Goal: Task Accomplishment & Management: Manage account settings

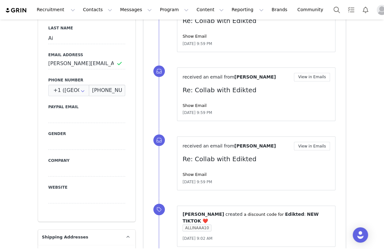
scroll to position [170, 0]
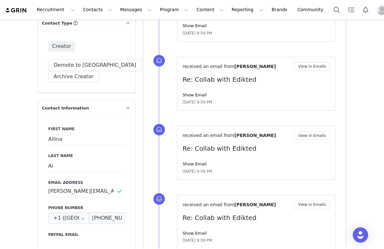
click at [100, 180] on div "First Name Allina Last Name Ai Email Address sarah.p@dulcedo.com Phone Number +…" at bounding box center [86, 232] width 97 height 233
click at [85, 193] on input "sarah.p@dulcedo.com" at bounding box center [86, 190] width 77 height 11
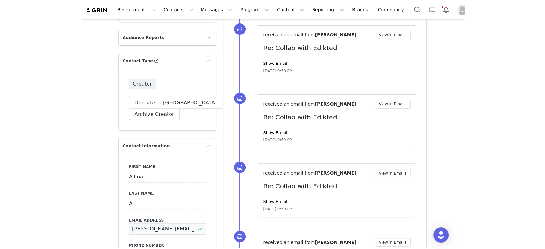
scroll to position [0, 0]
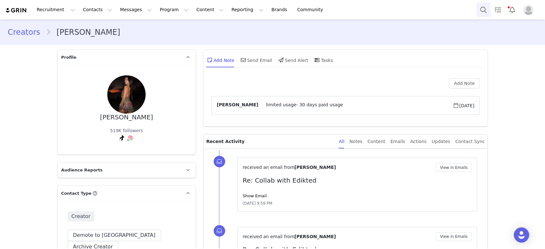
click at [383, 7] on button "Search" at bounding box center [483, 10] width 14 height 14
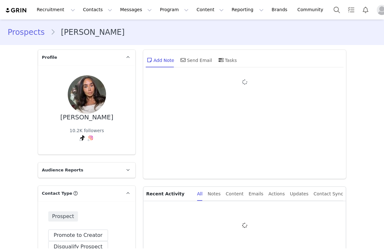
type input "+1 ([GEOGRAPHIC_DATA])"
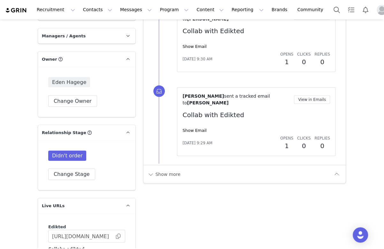
scroll to position [979, 0]
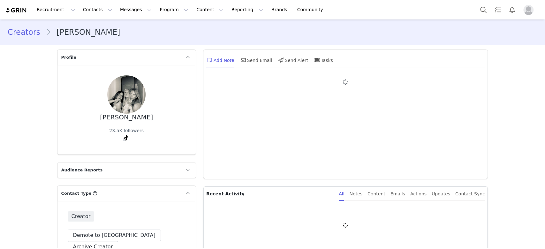
type input "+1 ([GEOGRAPHIC_DATA])"
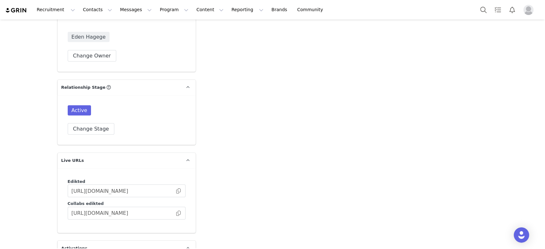
scroll to position [1106, 0]
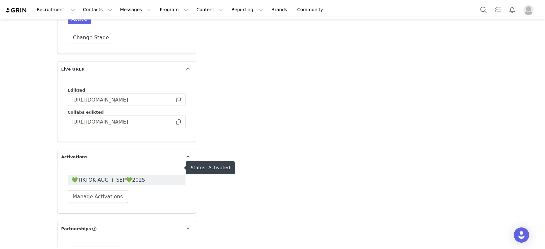
click at [95, 176] on span "💚TIKTOK AUG + SEP💚2025" at bounding box center [126, 180] width 110 height 8
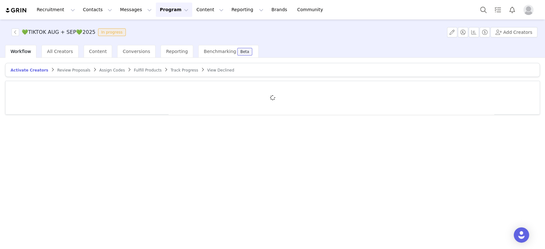
click at [134, 70] on span "Fulfill Products" at bounding box center [148, 70] width 28 height 4
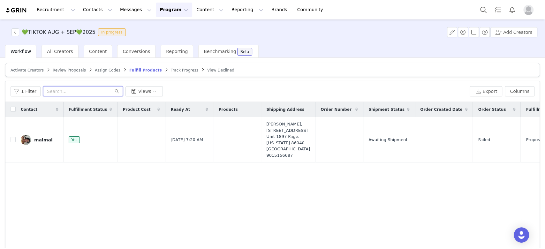
click at [94, 92] on input "text" at bounding box center [83, 91] width 80 height 10
paste input "[EMAIL_ADDRESS][DOMAIN_NAME]"
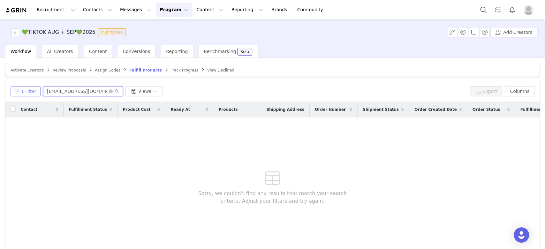
type input "[EMAIL_ADDRESS][DOMAIN_NAME]"
click at [30, 94] on button "1 Filter" at bounding box center [26, 91] width 30 height 10
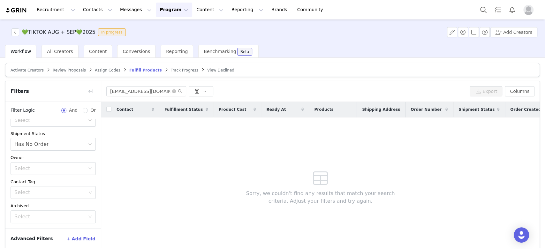
scroll to position [28, 0]
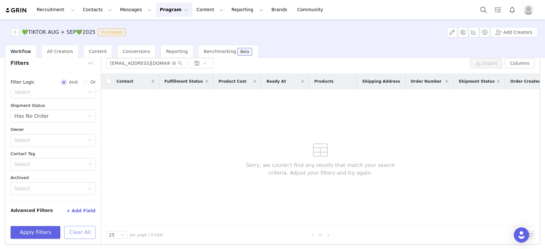
click at [81, 226] on button "Clear All" at bounding box center [80, 232] width 32 height 13
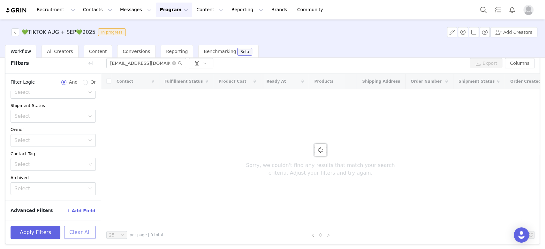
scroll to position [0, 0]
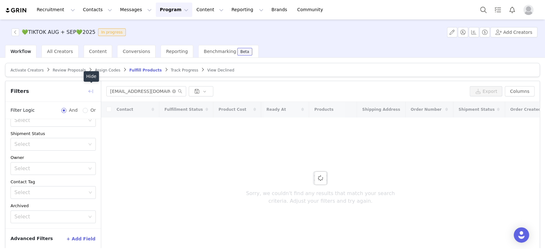
click at [89, 89] on button "button" at bounding box center [91, 91] width 10 height 10
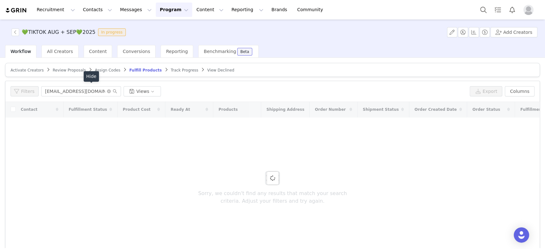
scroll to position [80, 0]
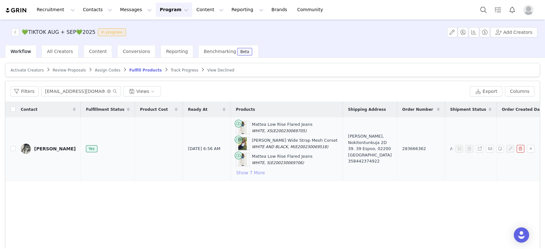
click at [247, 172] on button "Show 7 More" at bounding box center [250, 173] width 29 height 8
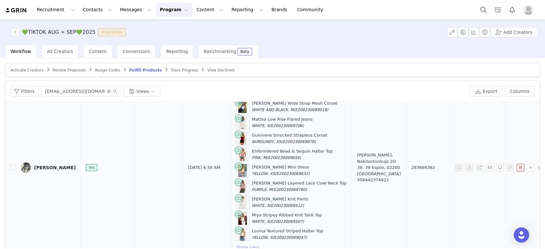
scroll to position [43, 0]
drag, startPoint x: 306, startPoint y: 222, endPoint x: 242, endPoint y: 225, distance: 64.2
click at [242, 228] on div "Lovina Textured Striped Halter Top YELLOW, S (E200230069047)" at bounding box center [291, 234] width 111 height 13
copy div "Lovina Textured Striped Halter Top"
drag, startPoint x: 308, startPoint y: 208, endPoint x: 237, endPoint y: 210, distance: 70.9
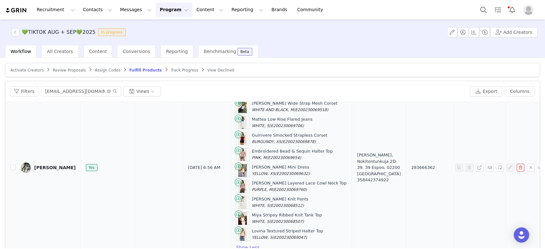
click at [237, 212] on div "Miya Stripey Ribbed Knit Tank Top WHITE, S (E200230068507)" at bounding box center [291, 218] width 111 height 13
copy div "Miya Stripey Ribbed Knit Tank Top"
drag, startPoint x: 288, startPoint y: 190, endPoint x: 244, endPoint y: 189, distance: 44.4
click at [252, 196] on div "Miya Stripey Knit Pants WHITE, S (E200230068512)" at bounding box center [280, 202] width 56 height 12
copy div "Miya Stripey Knit Pants"
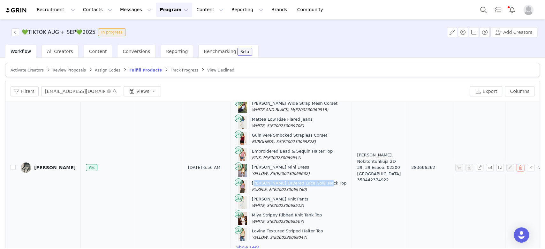
drag, startPoint x: 312, startPoint y: 175, endPoint x: 242, endPoint y: 176, distance: 69.6
click at [242, 180] on div "Bobbie Layered Lace Cowl Neck Top PURPLE, M (E200230069760)" at bounding box center [291, 186] width 111 height 13
copy div "Bobbie Layered Lace Cowl Neck Top"
click at [352, 187] on td "Peppi Tapola, Nokitontunkuja 2D 39. 39 Espoo, 02200 Finland 358442374922" at bounding box center [379, 167] width 54 height 175
drag, startPoint x: 296, startPoint y: 158, endPoint x: 241, endPoint y: 163, distance: 55.4
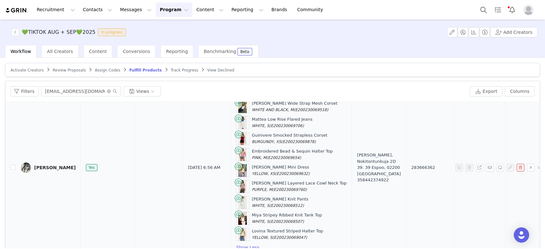
click at [241, 164] on div "Deborah Ruched Mini Dress YELLOW, XS (E200230069632)" at bounding box center [291, 170] width 111 height 13
copy div "Deborah Ruched Mini Dress"
drag, startPoint x: 317, startPoint y: 142, endPoint x: 239, endPoint y: 144, distance: 77.9
click at [239, 144] on td "Mattea Low Rise Flared Jeans WHITE, XS (E200230069705) Marcella Wide Strap Mesh…" at bounding box center [290, 167] width 121 height 175
copy div "Embroidered Bead & Sequin Halter Top"
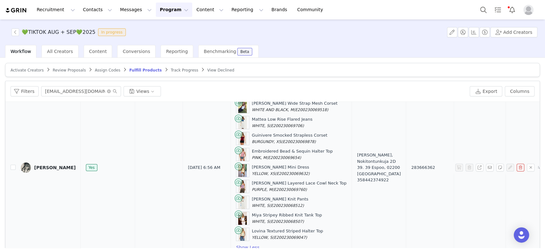
drag, startPoint x: 302, startPoint y: 128, endPoint x: 242, endPoint y: 131, distance: 60.7
click at [242, 132] on div "Guinivere Smocked Strapless Corset BURGUNDY, XS (E200230069878)" at bounding box center [291, 138] width 111 height 13
copy div "Guinivere Smocked Strapless Corset"
drag, startPoint x: 299, startPoint y: 113, endPoint x: 243, endPoint y: 113, distance: 55.9
click at [243, 116] on div "Mattea Low Rise Flared Jeans WHITE, S (E200230069706)" at bounding box center [291, 122] width 111 height 13
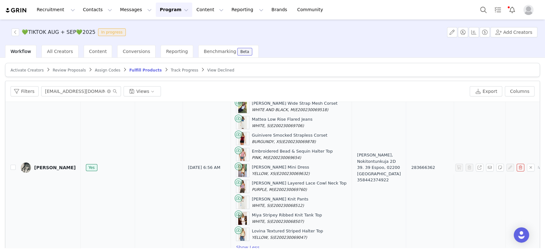
copy div "Mattea Low Rise Flared Jeans"
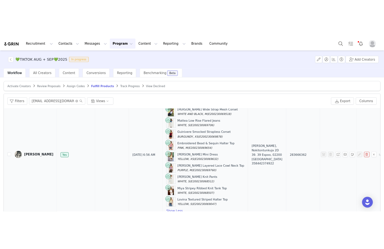
scroll to position [0, 0]
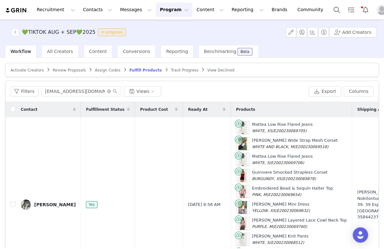
copy div "Mattea Low Rise Flared Jeans"
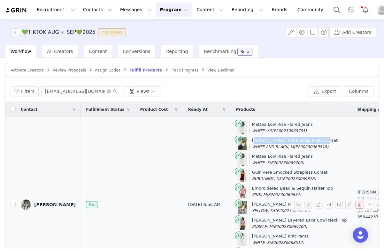
drag, startPoint x: 304, startPoint y: 139, endPoint x: 243, endPoint y: 141, distance: 62.0
click at [243, 141] on div "Marcella Wide Strap Mesh Corset WHITE AND BLACK, M (E200230069518)" at bounding box center [291, 143] width 111 height 13
copy div "Marcella Wide Strap Mesh Corset"
click at [297, 122] on div "Mattea Low Rise Flared Jeans WHITE, XS (E200230069705)" at bounding box center [291, 127] width 111 height 13
drag, startPoint x: 299, startPoint y: 123, endPoint x: 240, endPoint y: 122, distance: 58.7
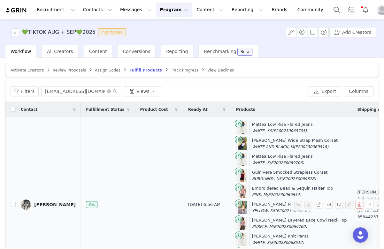
click at [240, 122] on div "Mattea Low Rise Flared Jeans WHITE, XS (E200230069705)" at bounding box center [291, 127] width 111 height 13
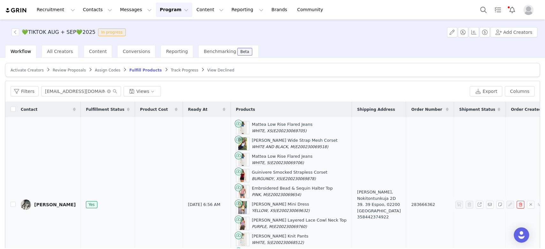
scroll to position [42, 0]
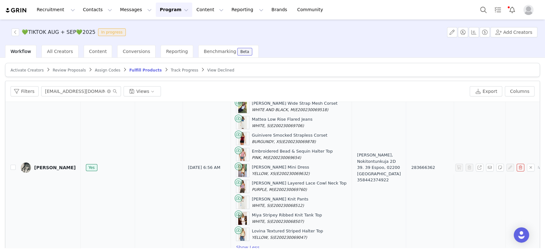
click at [45, 165] on div "Peppi Melissa Sofia" at bounding box center [54, 167] width 41 height 5
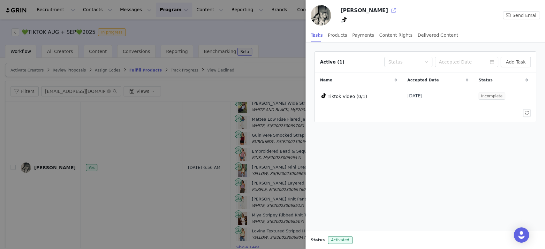
click at [390, 14] on button "button" at bounding box center [393, 10] width 10 height 10
click at [185, 146] on div at bounding box center [272, 124] width 545 height 249
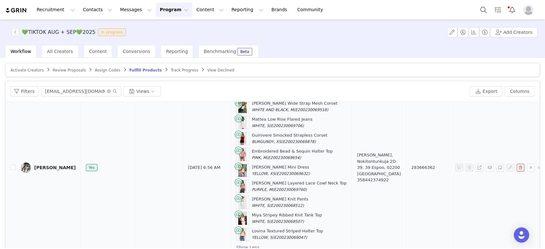
scroll to position [30, 0]
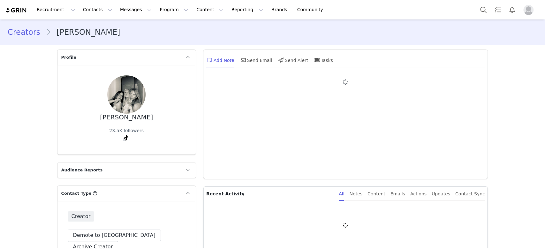
type input "+1 ([GEOGRAPHIC_DATA])"
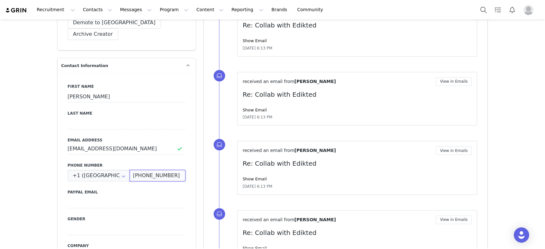
drag, startPoint x: 175, startPoint y: 164, endPoint x: 130, endPoint y: 159, distance: 44.9
click at [130, 170] on input "[PHONE_NUMBER]" at bounding box center [158, 175] width 56 height 11
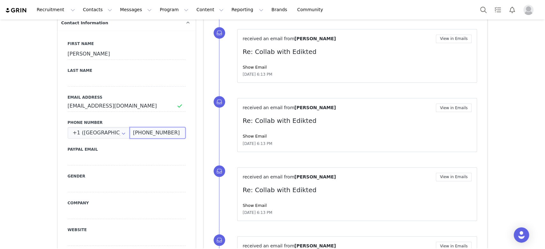
scroll to position [42, 0]
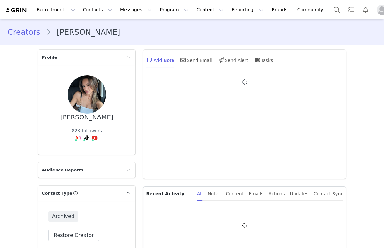
type input "+1 ([GEOGRAPHIC_DATA])"
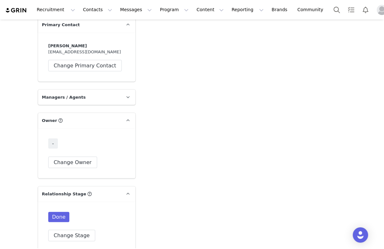
scroll to position [894, 0]
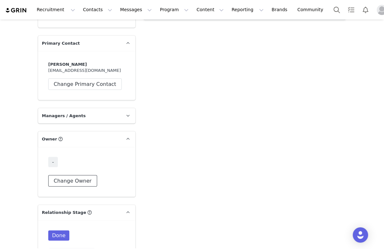
click at [69, 175] on button "Change Owner" at bounding box center [72, 180] width 49 height 11
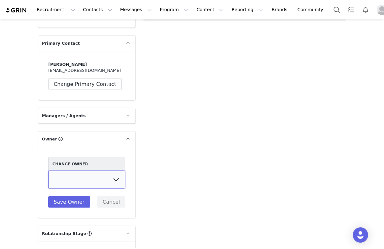
click at [117, 171] on select "[PERSON_NAME] [PERSON_NAME] [PERSON_NAME] [PERSON_NAME] [DEMOGRAPHIC_DATA] [PER…" at bounding box center [86, 180] width 77 height 18
select select "0461e002-9d84-4bd9-98cc-2c447b64057f"
click at [48, 171] on select "[PERSON_NAME] [PERSON_NAME] [PERSON_NAME] [PERSON_NAME] [DEMOGRAPHIC_DATA] [PER…" at bounding box center [86, 180] width 77 height 18
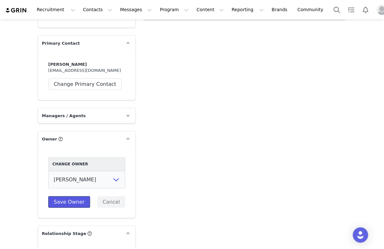
click at [56, 196] on button "Save Owner" at bounding box center [69, 201] width 42 height 11
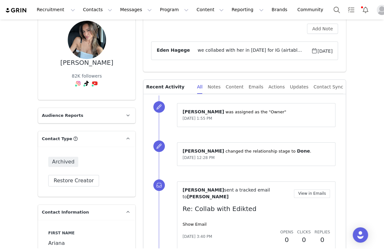
scroll to position [0, 0]
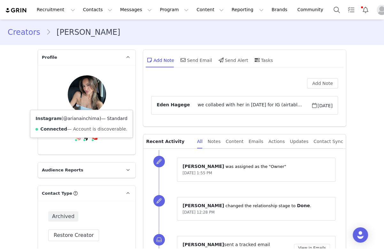
click at [75, 116] on link "@arianainchima" at bounding box center [81, 118] width 36 height 5
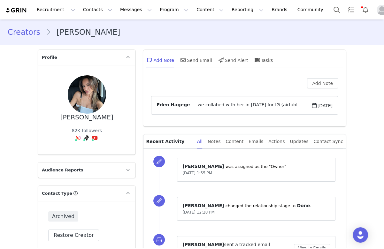
click at [266, 105] on span "we collabed with her in 2022 for IG (airtable) - ARIANAI10 - no data about the …" at bounding box center [250, 105] width 121 height 8
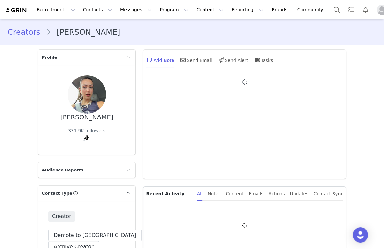
type input "+1 ([GEOGRAPHIC_DATA])"
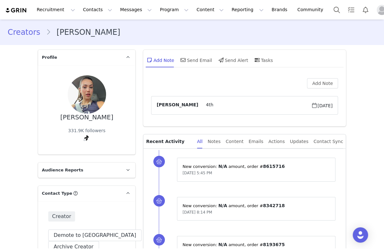
scroll to position [170, 0]
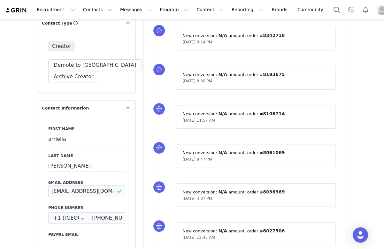
click at [75, 185] on input "arriellasimonsUGC@gmail.com" at bounding box center [86, 190] width 77 height 11
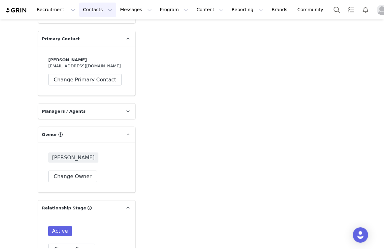
scroll to position [808, 0]
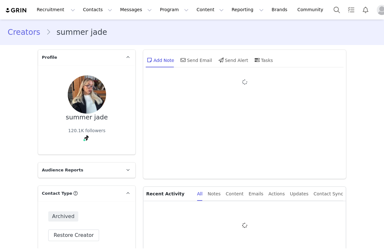
type input "+1 ([GEOGRAPHIC_DATA])"
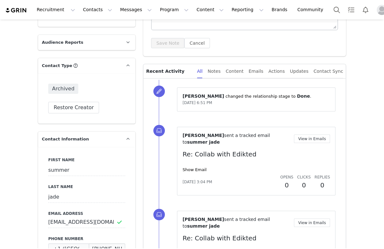
scroll to position [255, 0]
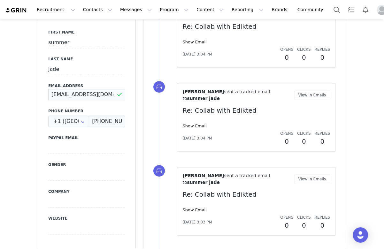
click at [83, 94] on input "info.summerjade@gmail.com" at bounding box center [86, 94] width 77 height 11
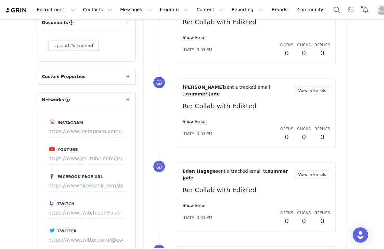
scroll to position [468, 0]
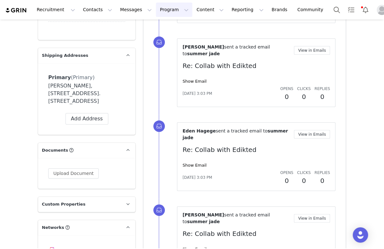
click at [169, 4] on button "Program Program" at bounding box center [174, 10] width 36 height 14
click at [152, 26] on p "Activations" at bounding box center [157, 28] width 25 height 7
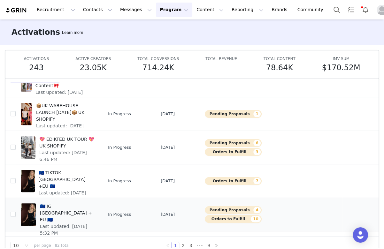
scroll to position [33, 0]
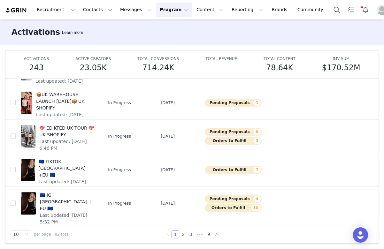
click at [187, 234] on link "3" at bounding box center [190, 234] width 7 height 7
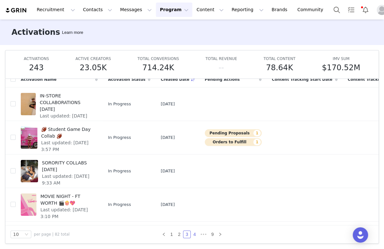
click at [192, 231] on link "4" at bounding box center [194, 234] width 7 height 7
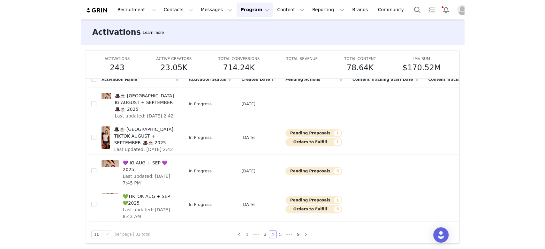
scroll to position [42, 0]
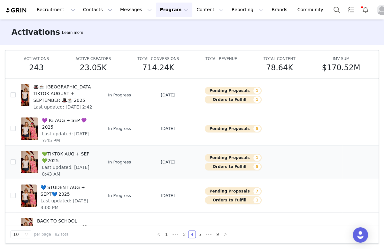
click at [205, 155] on button "Pending Proposals 1" at bounding box center [233, 158] width 57 height 8
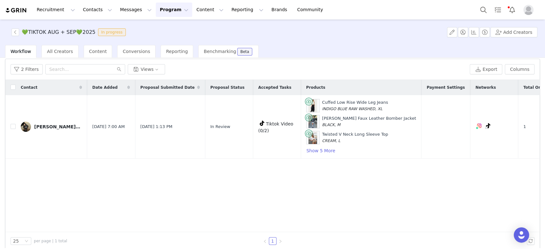
scroll to position [28, 0]
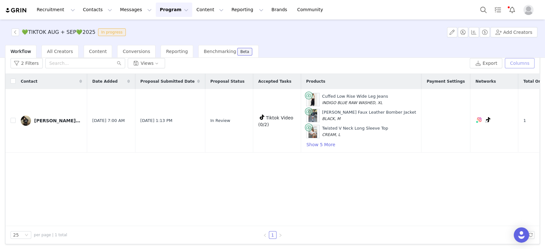
click at [383, 58] on button "Columns" at bounding box center [520, 63] width 30 height 10
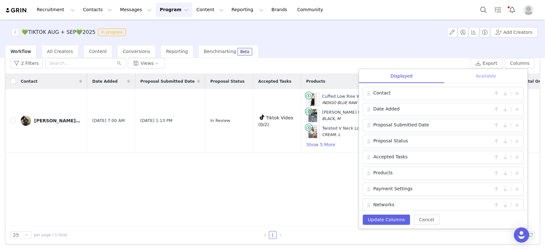
click at [383, 80] on div "Available" at bounding box center [485, 76] width 83 height 14
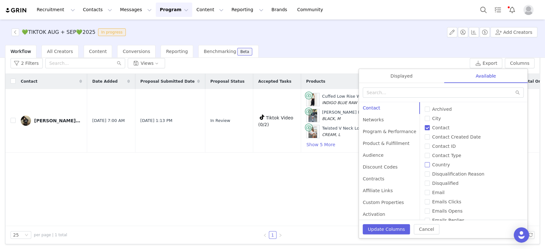
click at [383, 168] on div "Archived City Contact Contact Created Date Contact ID Contact Type Country Disq…" at bounding box center [473, 161] width 108 height 118
click at [383, 165] on span "Country" at bounding box center [441, 164] width 23 height 5
click at [383, 165] on input "Country" at bounding box center [426, 164] width 5 height 5
checkbox input "true"
click at [383, 226] on button "Update Columns" at bounding box center [386, 229] width 47 height 10
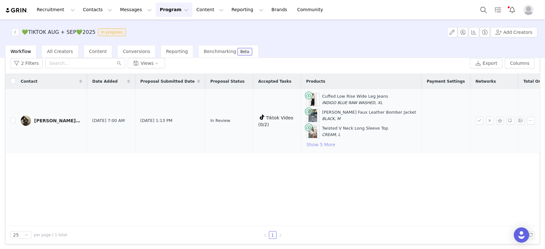
click at [306, 141] on button "Show 5 More" at bounding box center [320, 145] width 29 height 8
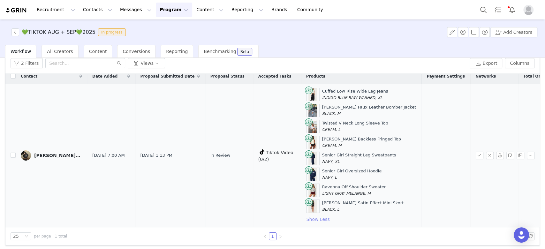
scroll to position [0, 0]
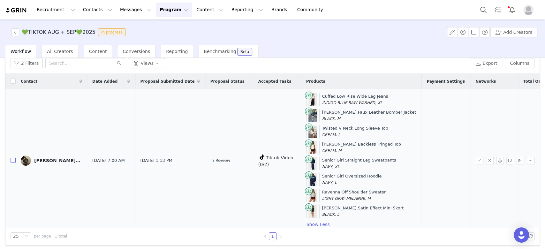
click at [13, 158] on input "checkbox" at bounding box center [13, 160] width 5 height 5
checkbox input "true"
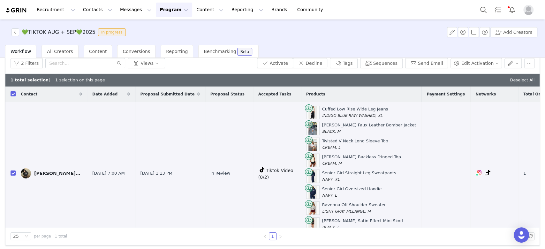
scroll to position [0, 36]
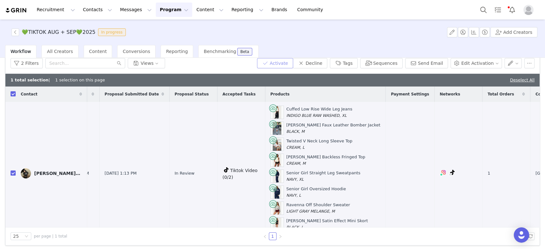
click at [291, 59] on button "Activate" at bounding box center [275, 63] width 36 height 10
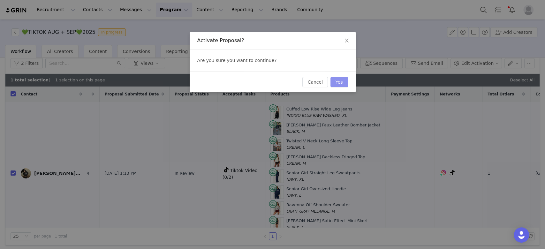
click at [335, 81] on button "Yes" at bounding box center [339, 82] width 18 height 10
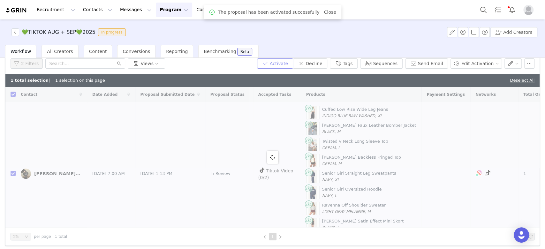
checkbox input "false"
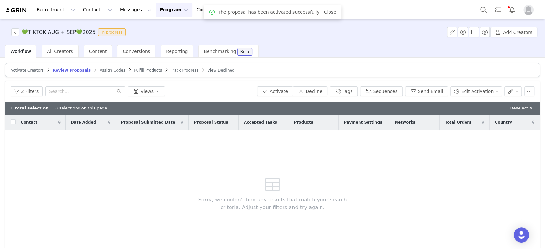
click at [100, 68] on span "Assign Codes" at bounding box center [113, 70] width 26 height 4
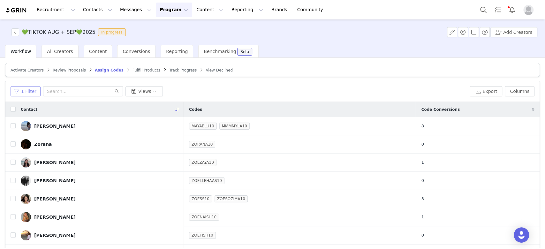
click at [20, 93] on button "1 Filter" at bounding box center [26, 91] width 30 height 10
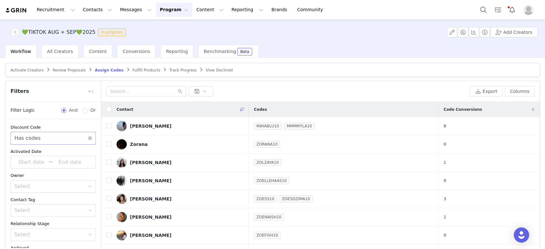
click at [40, 136] on div "Select Has codes" at bounding box center [50, 138] width 73 height 12
click at [37, 159] on li "Does not have codes" at bounding box center [50, 161] width 79 height 10
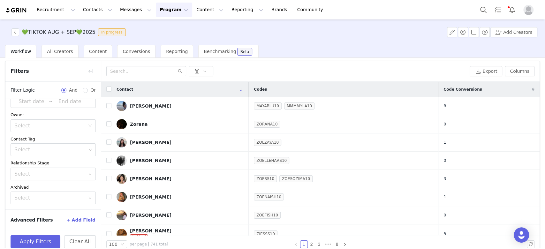
scroll to position [30, 0]
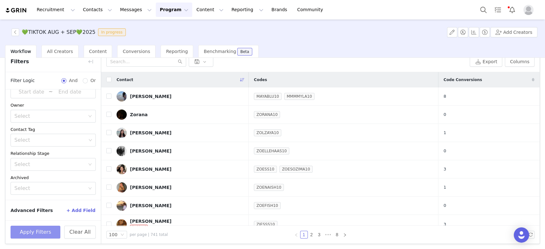
click at [28, 226] on button "Apply Filters" at bounding box center [36, 232] width 50 height 13
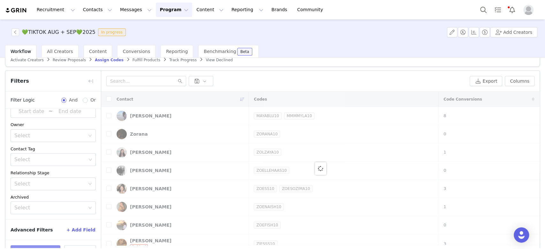
scroll to position [0, 0]
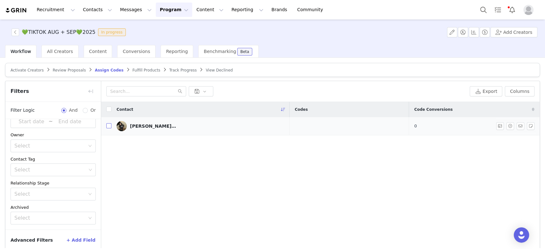
click at [110, 123] on input "checkbox" at bounding box center [108, 125] width 5 height 5
checkbox input "true"
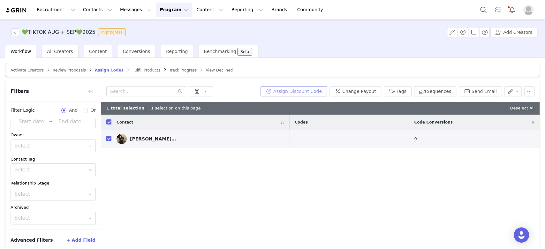
click at [279, 92] on button "Assign Discount Code" at bounding box center [293, 91] width 66 height 10
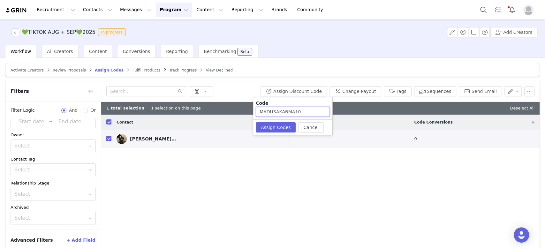
drag, startPoint x: 292, startPoint y: 109, endPoint x: 282, endPoint y: 109, distance: 10.9
click at [282, 109] on input "MADUSAKARMA10" at bounding box center [293, 112] width 74 height 10
type input "MADUSAK10"
click at [275, 130] on button "Assign Codes" at bounding box center [276, 127] width 40 height 10
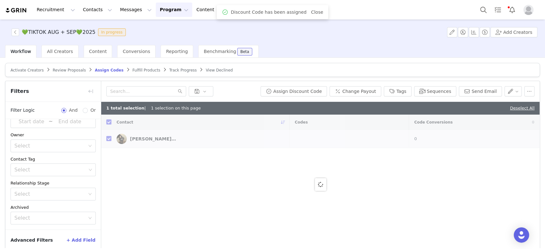
checkbox input "false"
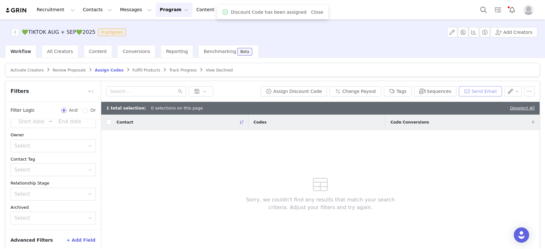
click at [383, 89] on button "Send Email" at bounding box center [480, 91] width 43 height 10
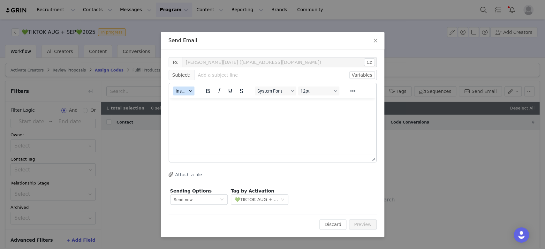
click at [179, 93] on span "Insert" at bounding box center [181, 90] width 11 height 5
click at [190, 101] on div "Insert Template" at bounding box center [206, 102] width 57 height 8
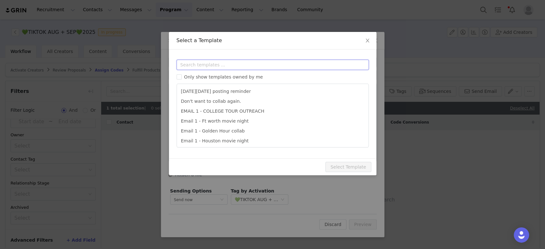
click at [189, 65] on input "text" at bounding box center [273, 65] width 192 height 10
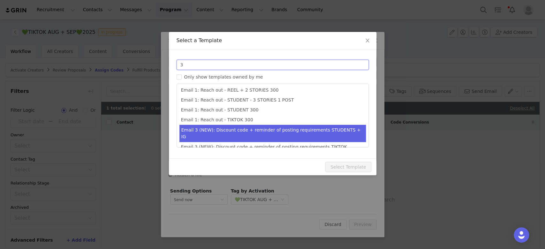
scroll to position [71, 0]
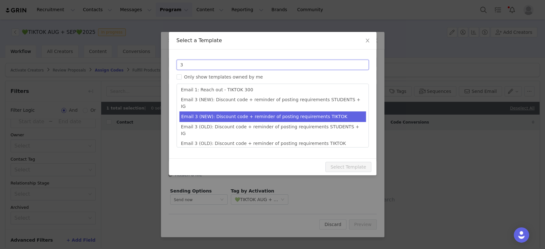
type input "3"
type input "Collab with Edikted"
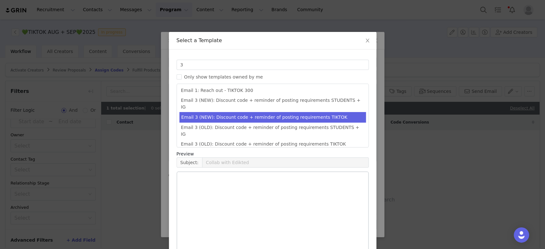
click at [234, 112] on li "Email 3 (NEW): Discount code + reminder of posting requirements TIKTOK" at bounding box center [272, 117] width 186 height 11
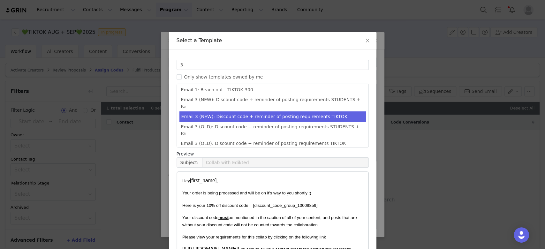
scroll to position [34, 0]
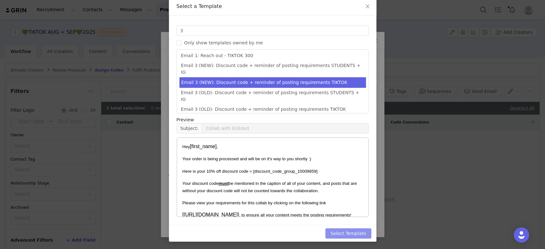
click at [351, 232] on button "Select Template" at bounding box center [348, 233] width 46 height 10
type input "Collab with Edikted"
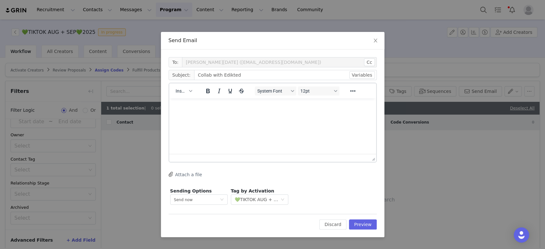
scroll to position [0, 0]
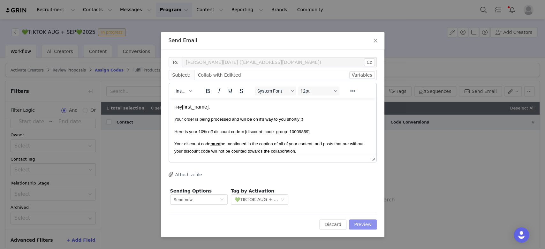
click at [361, 222] on button "Preview" at bounding box center [363, 224] width 28 height 10
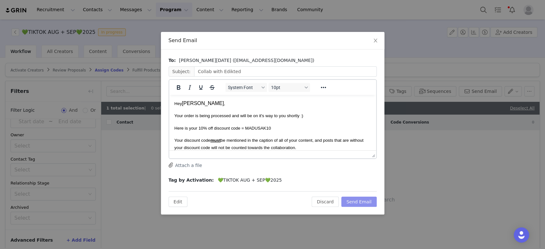
click at [365, 199] on button "Send Email" at bounding box center [358, 202] width 35 height 10
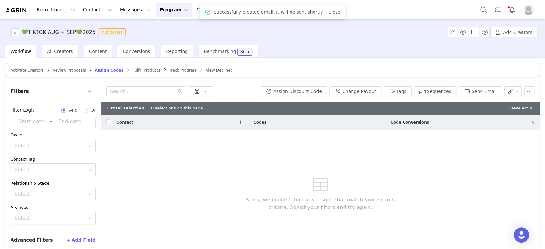
click at [132, 69] on span "Fulfill Products" at bounding box center [146, 70] width 28 height 4
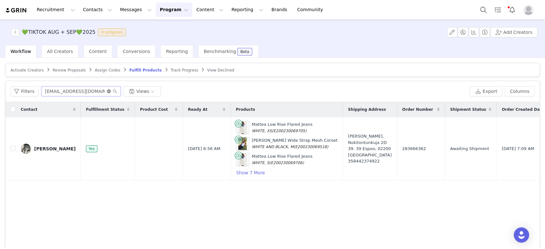
click at [108, 89] on icon "icon: close-circle" at bounding box center [109, 91] width 4 height 4
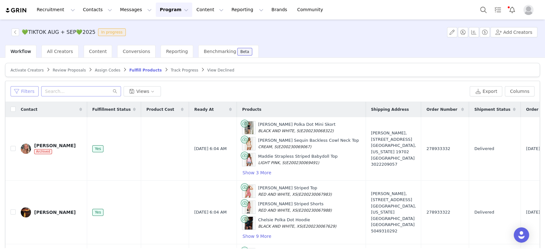
click at [31, 90] on button "Filters" at bounding box center [25, 91] width 28 height 10
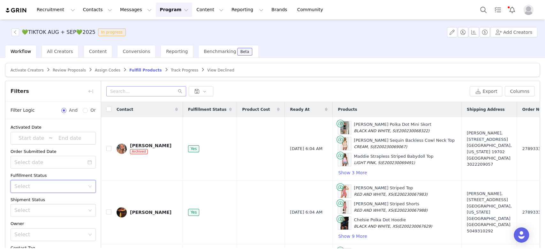
click at [64, 181] on div "Select" at bounding box center [50, 186] width 73 height 12
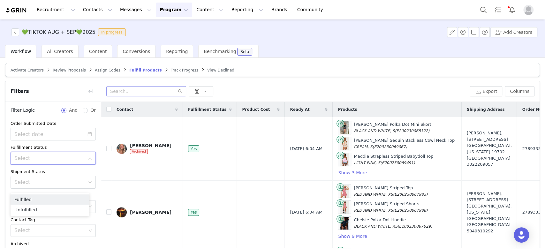
scroll to position [64, 0]
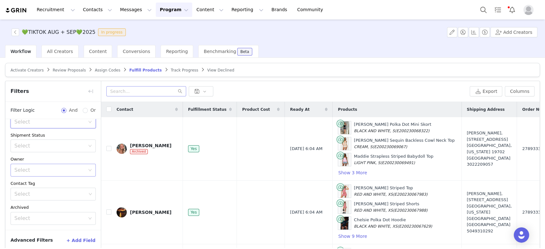
click at [56, 167] on div "Select" at bounding box center [49, 170] width 71 height 6
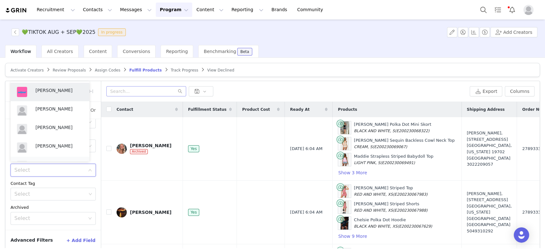
scroll to position [14, 0]
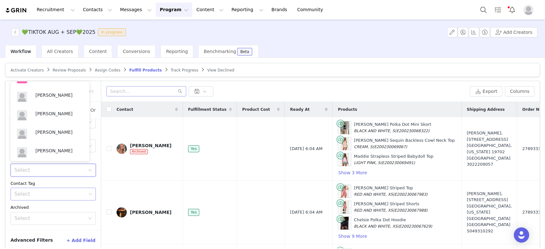
click at [35, 191] on div "Select" at bounding box center [50, 194] width 72 height 6
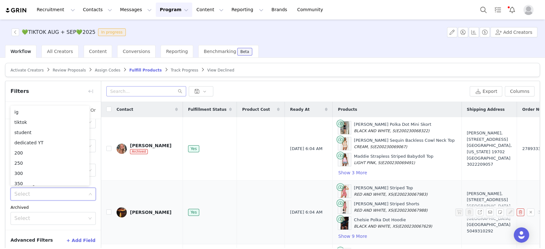
click at [141, 188] on td "Rachelle Byrd" at bounding box center [146, 213] width 71 height 64
click at [67, 143] on div "Select" at bounding box center [49, 146] width 71 height 6
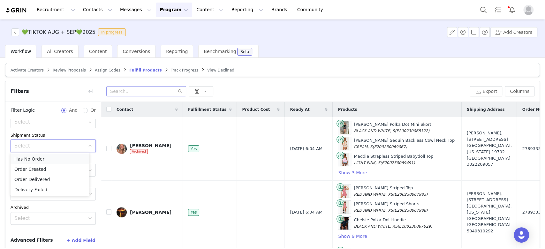
click at [35, 157] on li "Has No Order" at bounding box center [50, 159] width 79 height 10
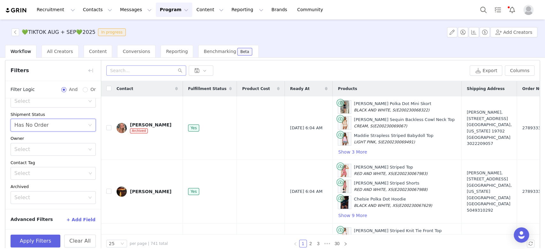
scroll to position [30, 0]
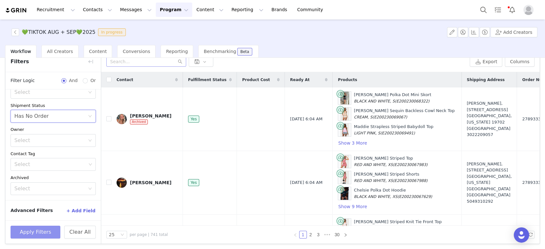
click at [38, 233] on button "Apply Filters" at bounding box center [36, 232] width 50 height 13
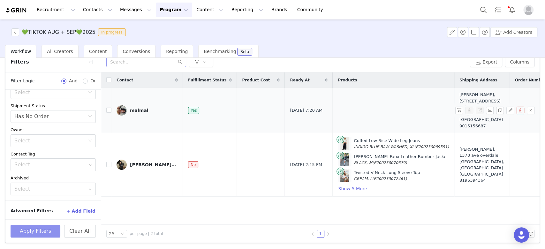
scroll to position [28, 0]
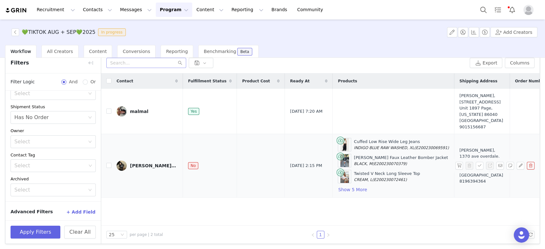
click at [106, 157] on td at bounding box center [106, 166] width 10 height 64
click at [110, 163] on input "checkbox" at bounding box center [108, 165] width 5 height 5
checkbox input "true"
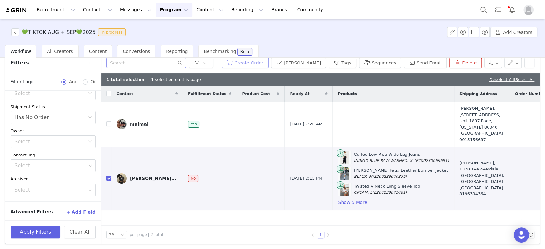
click at [250, 58] on button "Create Order" at bounding box center [245, 63] width 47 height 10
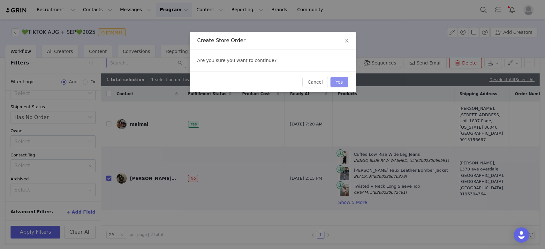
click at [333, 82] on button "Yes" at bounding box center [339, 82] width 18 height 10
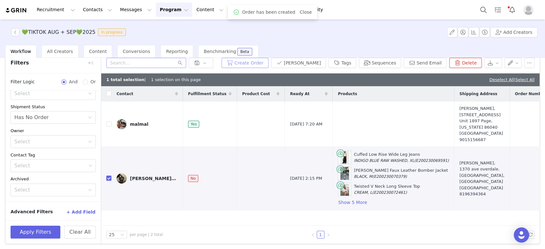
scroll to position [28, 0]
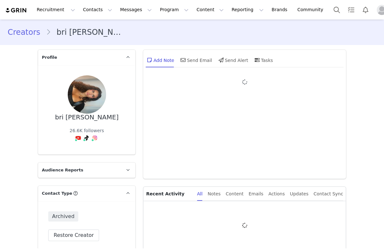
type input "+1 ([GEOGRAPHIC_DATA])"
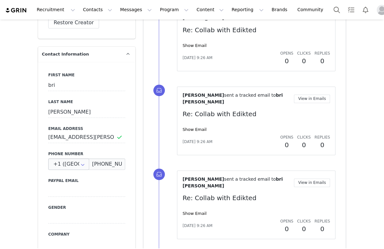
scroll to position [255, 0]
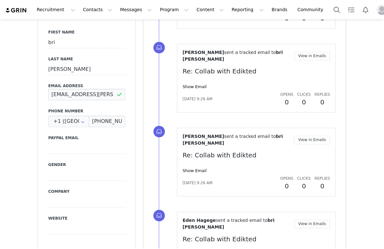
click at [83, 94] on input "[EMAIL_ADDRESS][PERSON_NAME][DOMAIN_NAME]" at bounding box center [86, 94] width 77 height 11
click at [83, 94] on input "bri.defrancesco@gmail.com" at bounding box center [86, 94] width 77 height 11
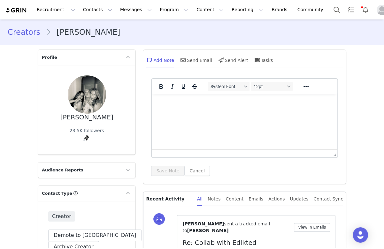
scroll to position [42, 0]
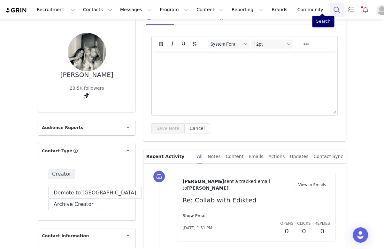
click at [329, 8] on button "Search" at bounding box center [336, 10] width 14 height 14
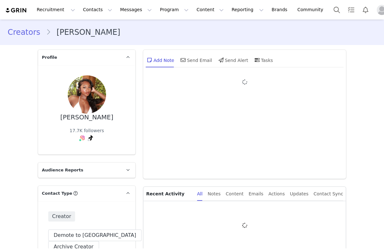
type input "+1 ([GEOGRAPHIC_DATA])"
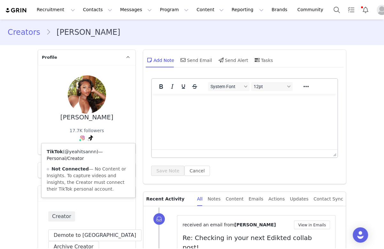
click at [79, 153] on link "@yeahitsannn" at bounding box center [80, 151] width 32 height 5
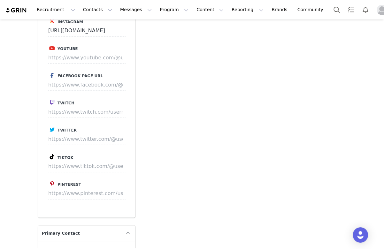
scroll to position [723, 0]
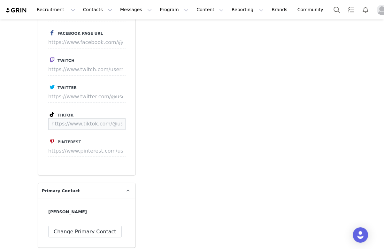
click at [83, 125] on input at bounding box center [86, 123] width 77 height 11
paste input "[URL][EMAIL_ADDRESS][DOMAIN_NAME]"
type input "[URL][EMAIL_ADDRESS][DOMAIN_NAME]"
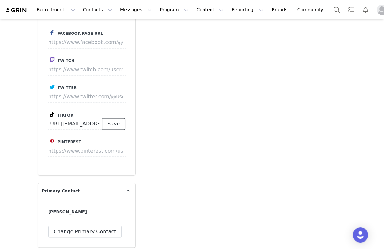
click at [114, 125] on button "Save" at bounding box center [113, 123] width 23 height 11
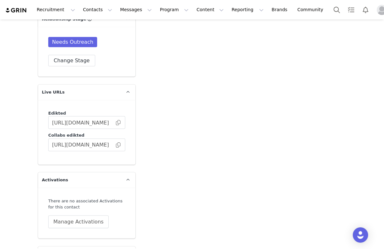
scroll to position [1131, 0]
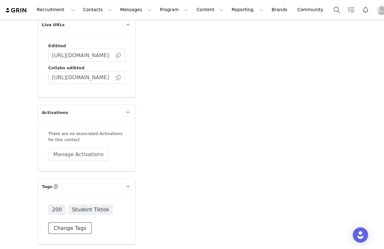
click at [71, 228] on button "Change Tags" at bounding box center [69, 227] width 43 height 11
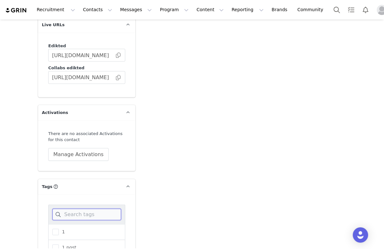
click at [72, 212] on input at bounding box center [86, 214] width 69 height 11
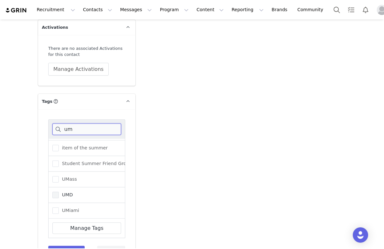
scroll to position [37, 0]
type input "um"
click at [50, 207] on div "UMiami" at bounding box center [86, 211] width 77 height 16
click at [53, 207] on span at bounding box center [55, 210] width 6 height 6
click at [59, 207] on input "UMiami" at bounding box center [59, 207] width 0 height 0
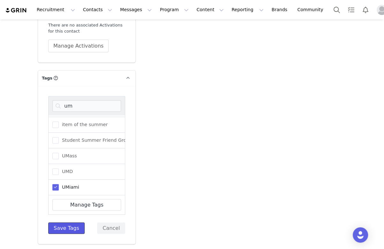
click at [48, 223] on button "Save Tags" at bounding box center [66, 227] width 36 height 11
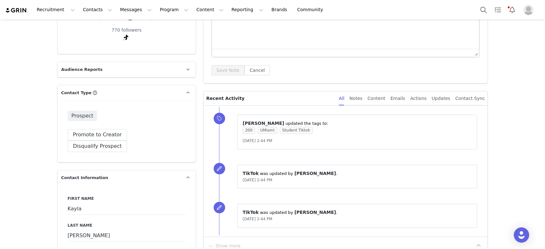
scroll to position [0, 0]
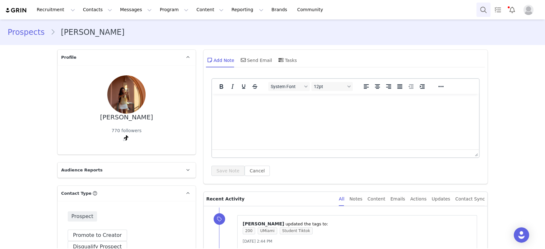
click at [383, 13] on button "Search" at bounding box center [483, 10] width 14 height 14
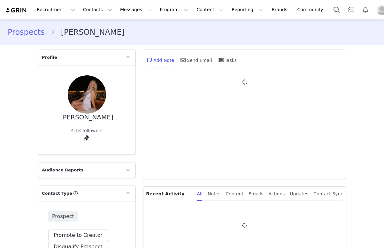
type input "+1 ([GEOGRAPHIC_DATA])"
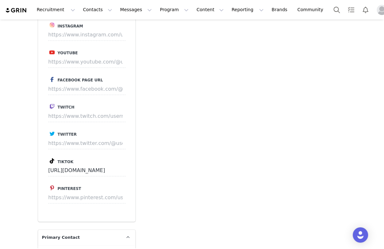
scroll to position [634, 0]
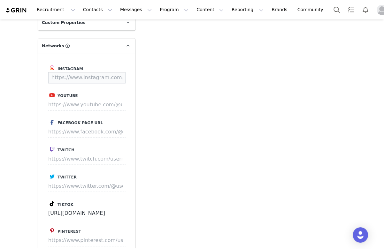
click at [73, 78] on input at bounding box center [86, 77] width 77 height 11
paste input "[URL][DOMAIN_NAME]"
type input "[URL][DOMAIN_NAME]"
click at [105, 79] on button "Save" at bounding box center [113, 77] width 23 height 11
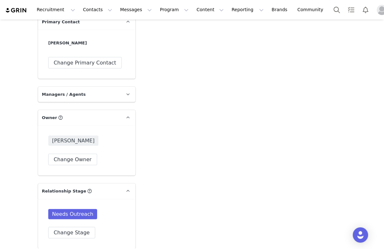
scroll to position [889, 0]
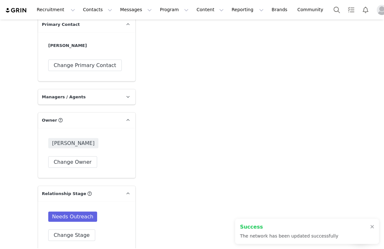
type input "[URL][DOMAIN_NAME]"
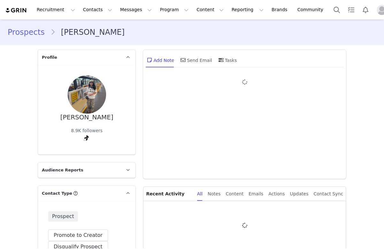
type input "+1 ([GEOGRAPHIC_DATA])"
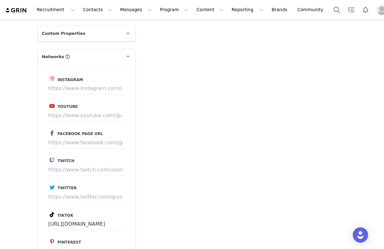
scroll to position [638, 0]
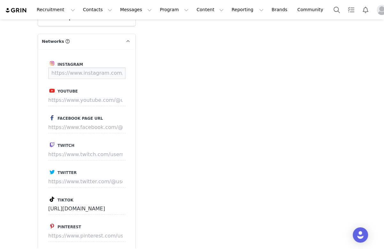
click at [65, 68] on input at bounding box center [86, 72] width 77 height 11
paste input "[URL][DOMAIN_NAME]"
type input "[URL][DOMAIN_NAME]"
click at [102, 73] on button "Save" at bounding box center [113, 72] width 23 height 11
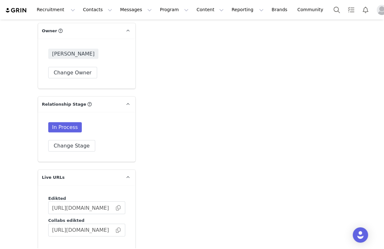
scroll to position [1131, 0]
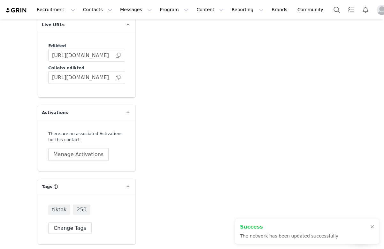
type input "https://www.instagram.com/_luzzz2"
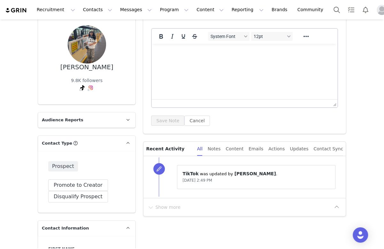
scroll to position [0, 0]
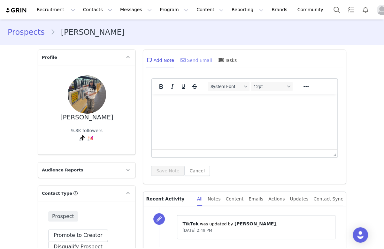
click at [195, 61] on div "Send Email" at bounding box center [195, 59] width 33 height 15
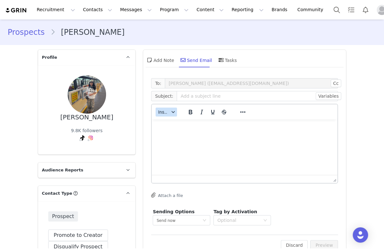
click at [158, 114] on span "Insert" at bounding box center [163, 111] width 11 height 5
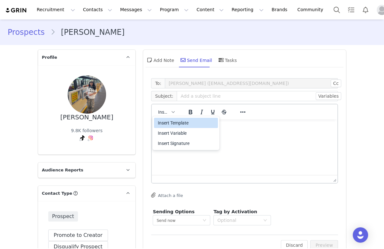
click at [163, 124] on div "Insert Template" at bounding box center [186, 123] width 57 height 8
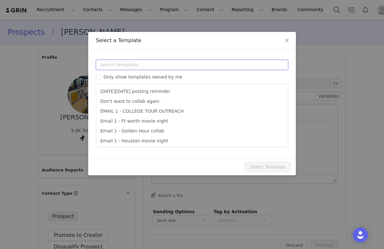
click at [137, 67] on input "text" at bounding box center [192, 65] width 192 height 10
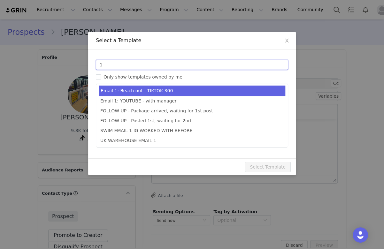
type input "1"
click at [148, 89] on li "Email 1: Reach out - TIKTOK 300" at bounding box center [192, 91] width 186 height 11
type input "Collab with Edikted 🧡🤎💛"
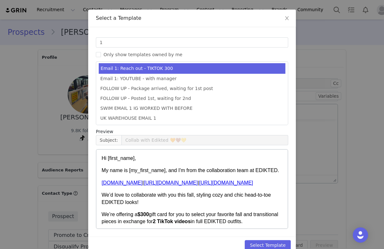
scroll to position [34, 0]
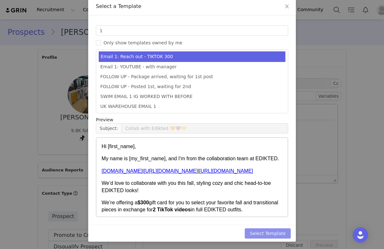
click at [276, 230] on button "Select Template" at bounding box center [267, 233] width 46 height 10
type input "Collab with Edikted 🧡🤎💛"
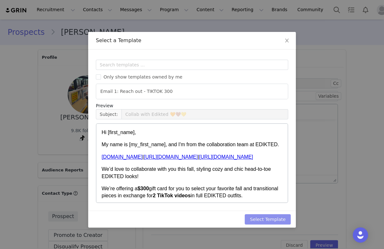
scroll to position [0, 0]
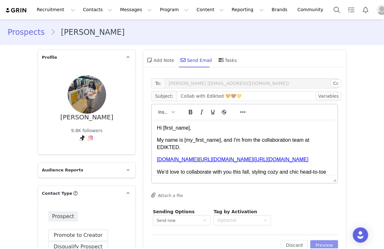
click at [316, 242] on button "Preview" at bounding box center [324, 245] width 28 height 10
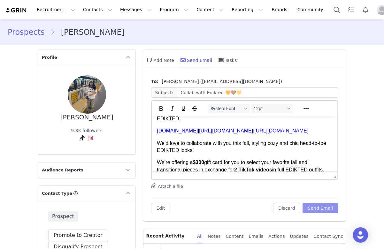
scroll to position [42, 0]
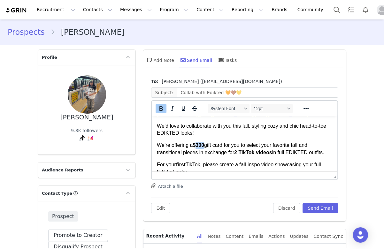
drag, startPoint x: 206, startPoint y: 145, endPoint x: 198, endPoint y: 144, distance: 7.7
click at [198, 144] on p "We’re offering a $300 gift card for you to select your favorite fall and transi…" at bounding box center [244, 149] width 175 height 14
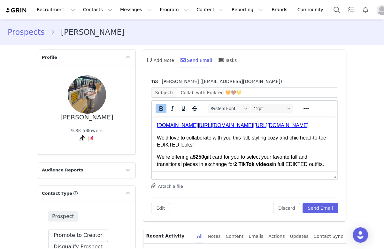
scroll to position [0, 0]
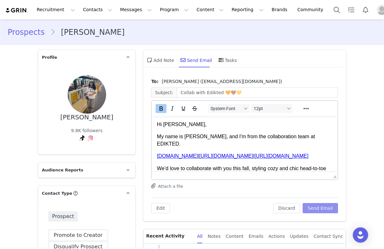
click at [324, 209] on button "Send Email" at bounding box center [319, 208] width 35 height 10
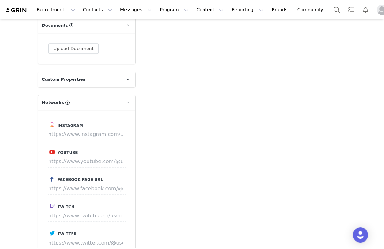
scroll to position [638, 0]
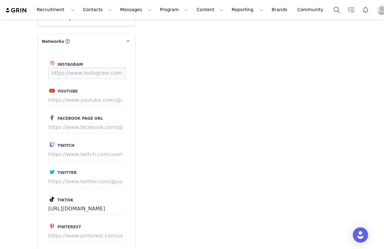
click at [71, 68] on input at bounding box center [86, 72] width 77 height 11
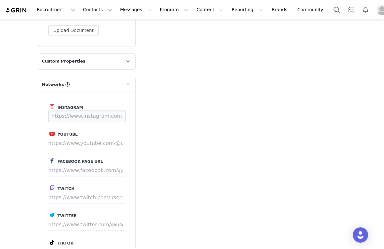
scroll to position [596, 0]
paste input "https://www.instagram.com/serenasleimann?utm_source=ig_web_button_share_sheet&i…"
type input "https://www.instagram.com/serenasleimann"
click at [108, 116] on button "Save" at bounding box center [113, 115] width 23 height 11
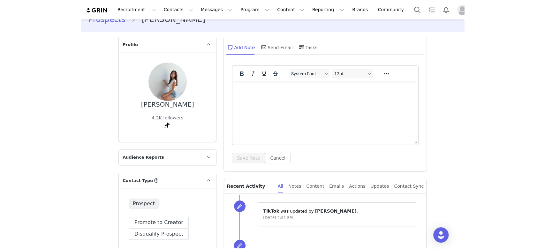
scroll to position [0, 0]
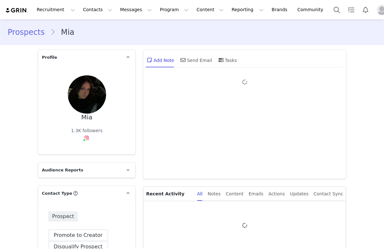
type input "+1 ([GEOGRAPHIC_DATA])"
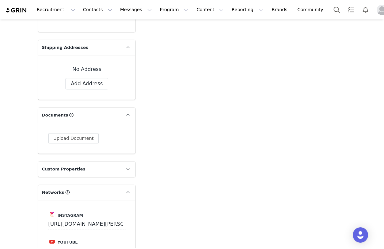
scroll to position [634, 0]
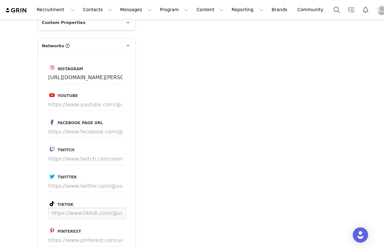
click at [67, 208] on input at bounding box center [86, 212] width 77 height 11
paste input "https://www.tiktok.com/@miakhoury04?is_from_webapp=1&sender_device=pc"
type input "https://www.tiktok.com/@miakhoury04"
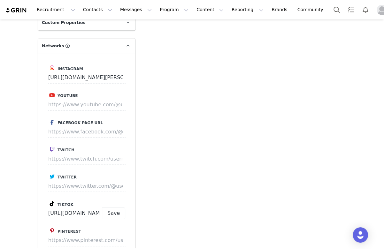
click at [119, 199] on div "Instagram https://www.instagram.com/mia_.khoury Youtube Facebook Page URL Twitc…" at bounding box center [86, 159] width 97 height 211
click at [115, 213] on button "Save" at bounding box center [113, 212] width 23 height 11
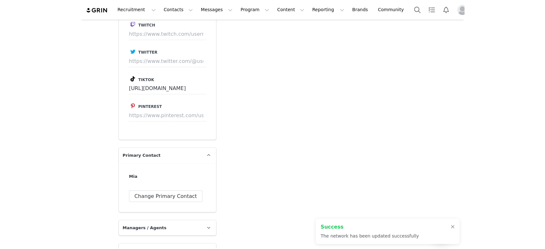
scroll to position [748, 0]
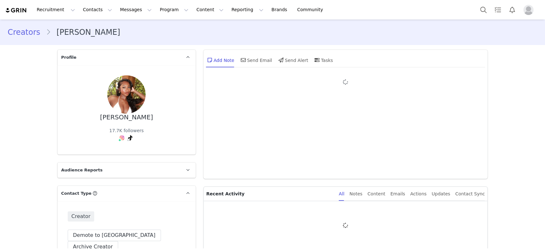
type input "+1 ([GEOGRAPHIC_DATA])"
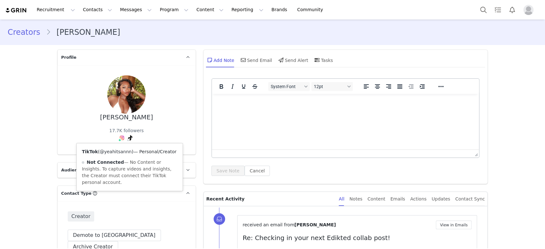
click at [118, 154] on link "@yeahitsannn" at bounding box center [116, 151] width 32 height 5
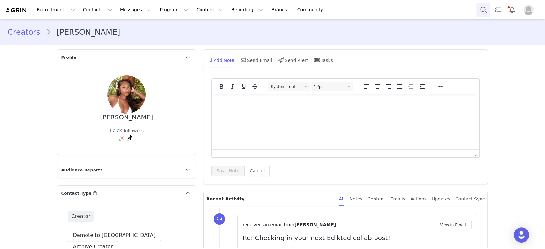
click at [481, 9] on button "Search" at bounding box center [483, 10] width 14 height 14
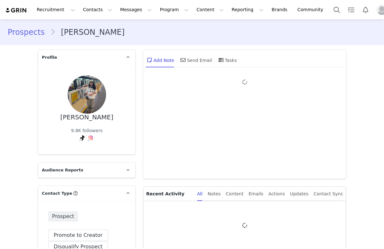
type input "+1 ([GEOGRAPHIC_DATA])"
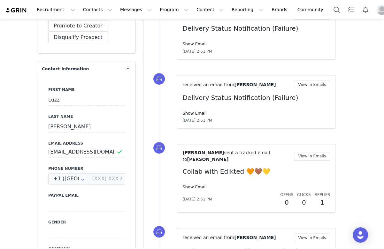
scroll to position [213, 0]
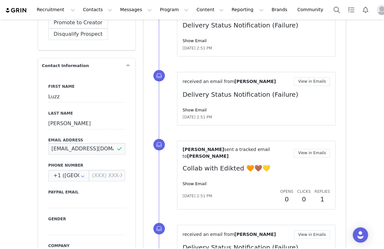
click at [100, 148] on input "[EMAIL_ADDRESS][DOMAIN_NAME]" at bounding box center [86, 148] width 77 height 11
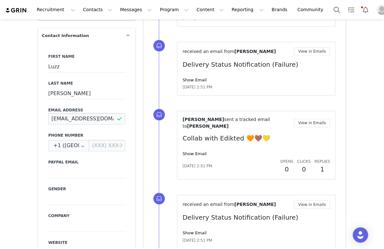
scroll to position [255, 0]
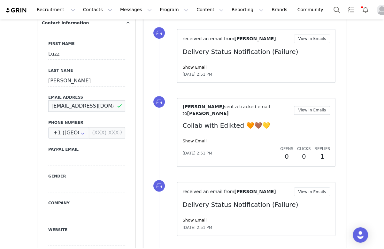
click at [49, 108] on input "[EMAIL_ADDRESS][DOMAIN_NAME]" at bounding box center [86, 105] width 77 height 11
click at [156, 4] on button "Program Program" at bounding box center [174, 10] width 36 height 14
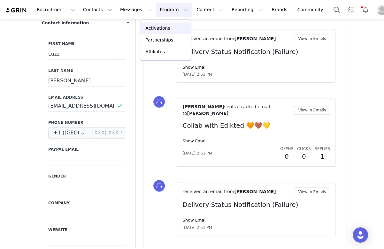
click at [157, 29] on p "Activations" at bounding box center [157, 28] width 25 height 7
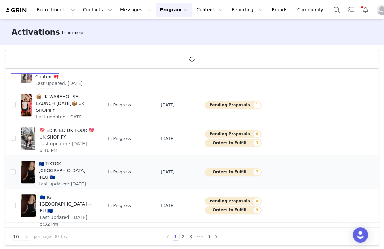
scroll to position [23, 0]
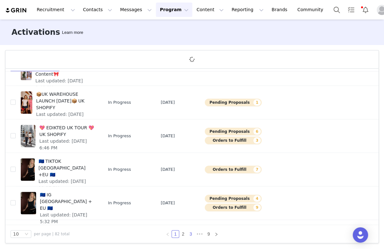
click at [188, 231] on link "3" at bounding box center [190, 233] width 7 height 7
